Goal: Transaction & Acquisition: Subscribe to service/newsletter

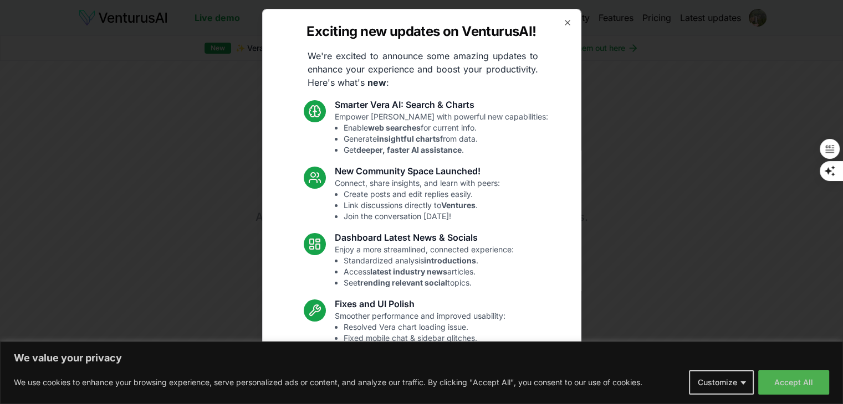
drag, startPoint x: 558, startPoint y: 25, endPoint x: 570, endPoint y: 47, distance: 25.3
click at [563, 25] on icon "button" at bounding box center [567, 22] width 9 height 9
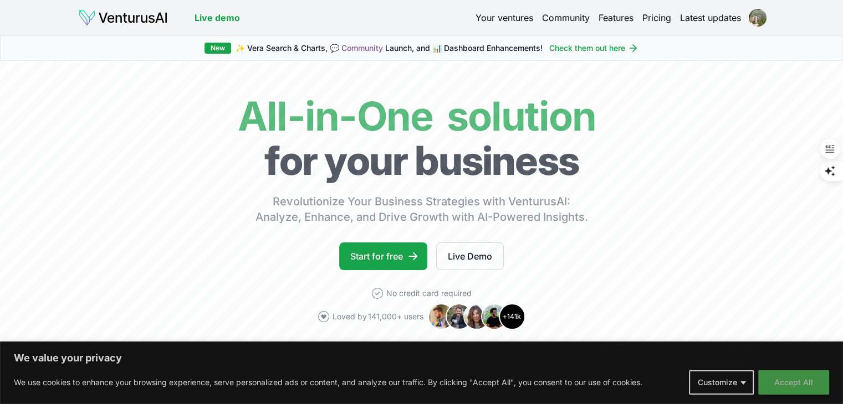
click at [809, 384] on button "Accept All" at bounding box center [793, 383] width 71 height 24
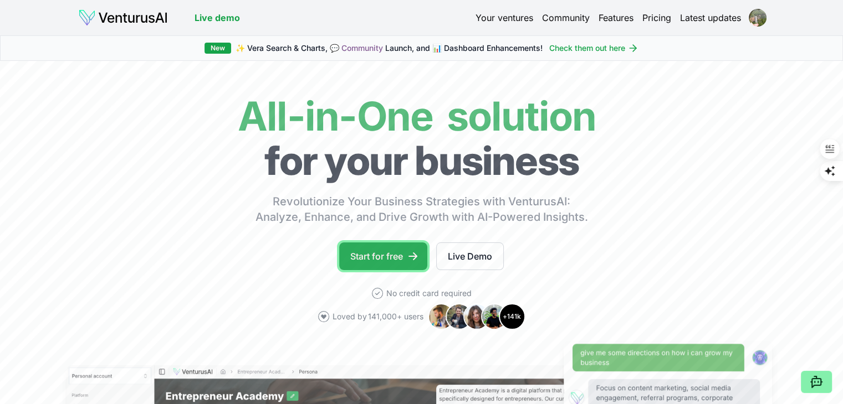
click at [377, 253] on link "Start for free" at bounding box center [383, 257] width 88 height 28
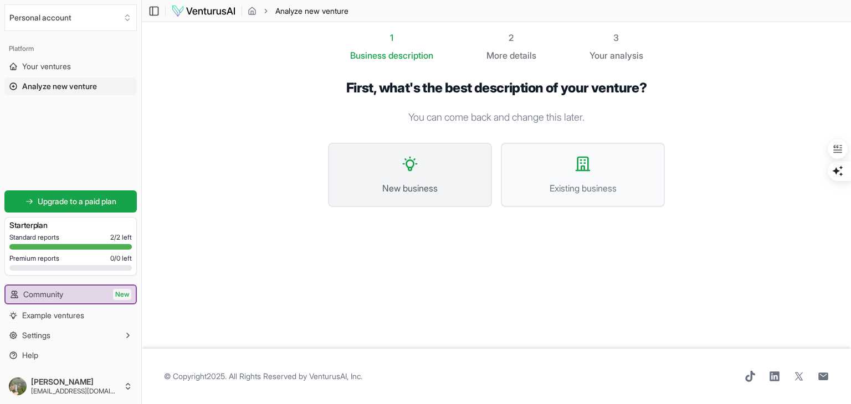
click at [412, 173] on button "New business" at bounding box center [410, 175] width 164 height 64
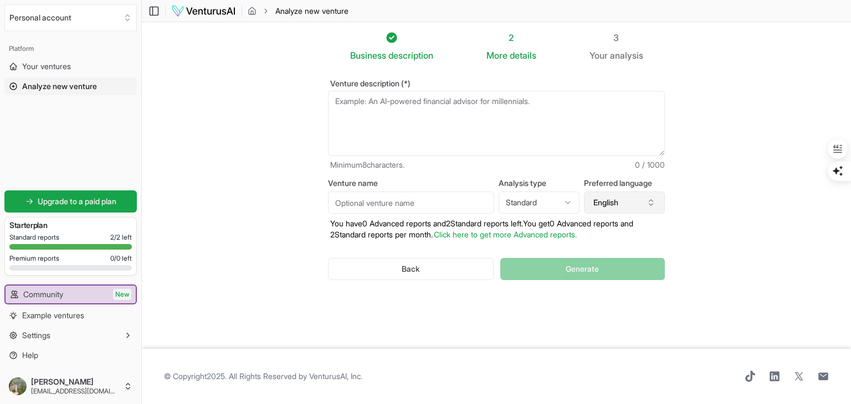
click at [618, 199] on button "English" at bounding box center [624, 203] width 81 height 22
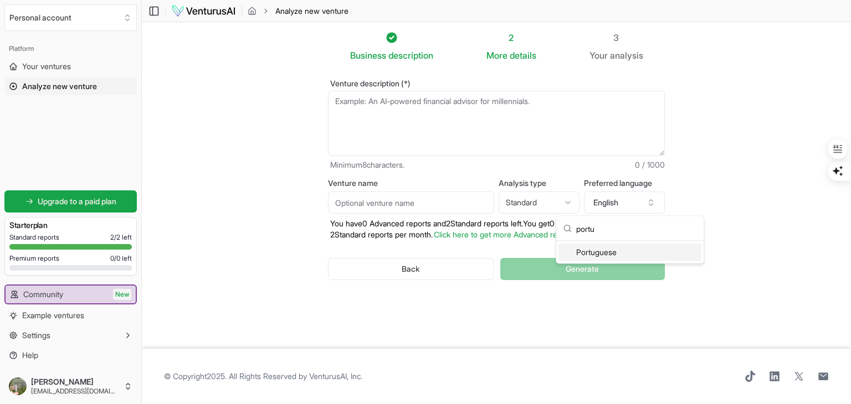
type input "portu"
click at [609, 252] on div "Portuguese" at bounding box center [629, 253] width 143 height 18
click at [562, 197] on html "We value your privacy We use cookies to enhance your browsing experience, serve…" at bounding box center [425, 202] width 851 height 404
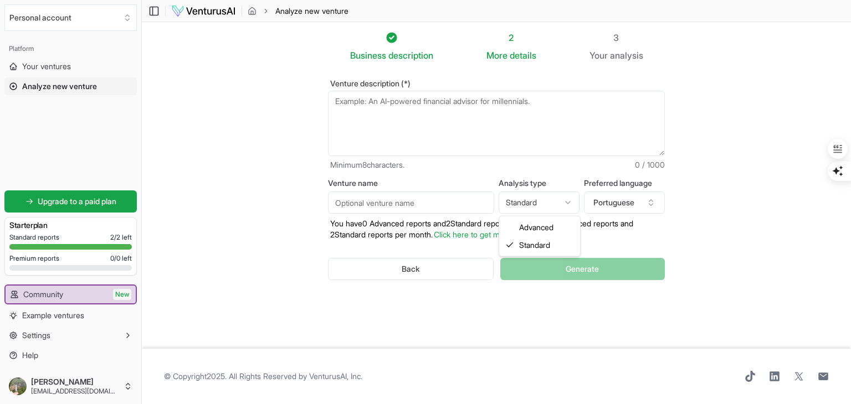
select select "advanced"
click at [345, 105] on textarea "Venture description (*)" at bounding box center [496, 123] width 337 height 65
paste textarea "Projeto Sistema de Manejo Fitossanitário Inteligente (SMFI)"
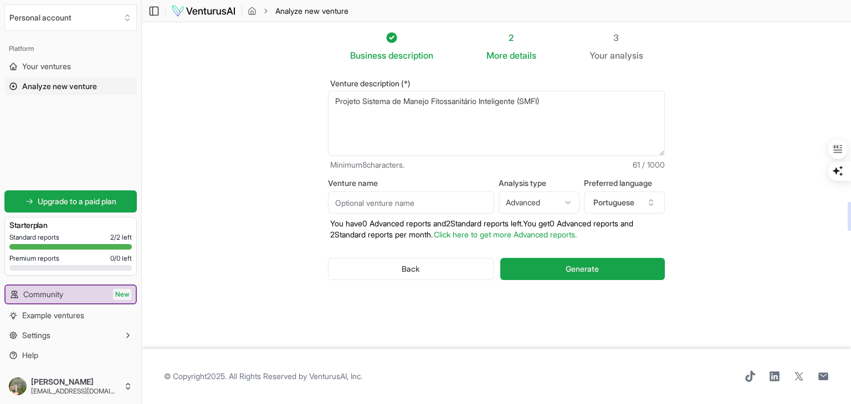
type textarea "Projeto Sistema de Manejo Fitossanitário Inteligente (SMFI)"
click at [352, 202] on input "Venture name" at bounding box center [411, 203] width 166 height 22
type input "graphSense agro"
click at [554, 102] on textarea "Projeto Sistema de Manejo Fitossanitário Inteligente (SMFI)" at bounding box center [496, 123] width 337 height 65
paste textarea "O projeto Sistema de Manejo Fitossanitário Inteligente (SMFI) apresenta um mode…"
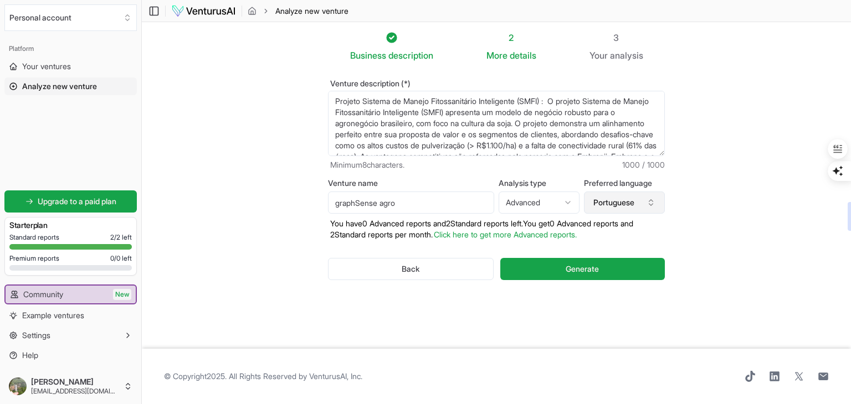
scroll to position [94, 0]
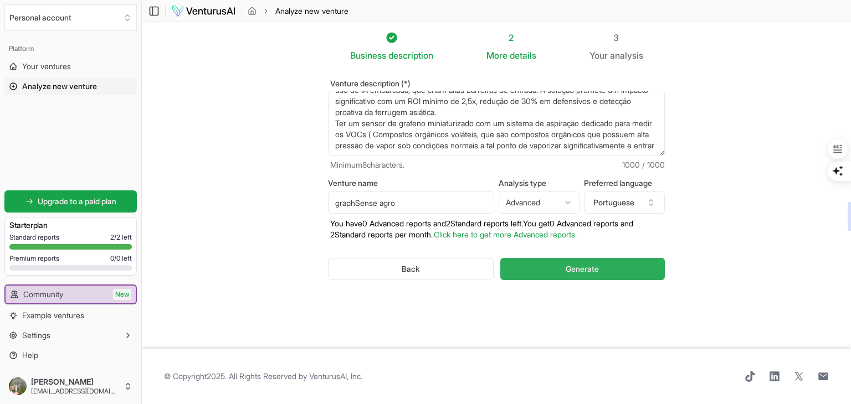
type textarea "Loremip Dolorsi am Consec Adipiscingelit Seddoeiusmo (TEMP) : I utlabor Etdolor…"
click at [575, 269] on span "Generate" at bounding box center [582, 269] width 33 height 11
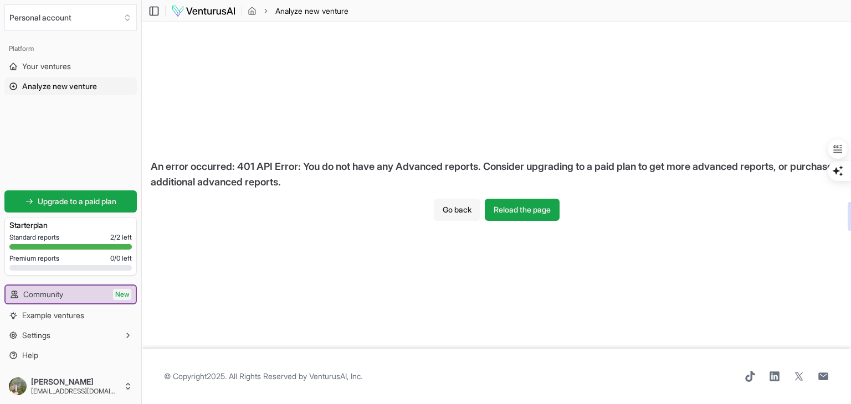
click at [459, 206] on button "Go back" at bounding box center [457, 210] width 47 height 22
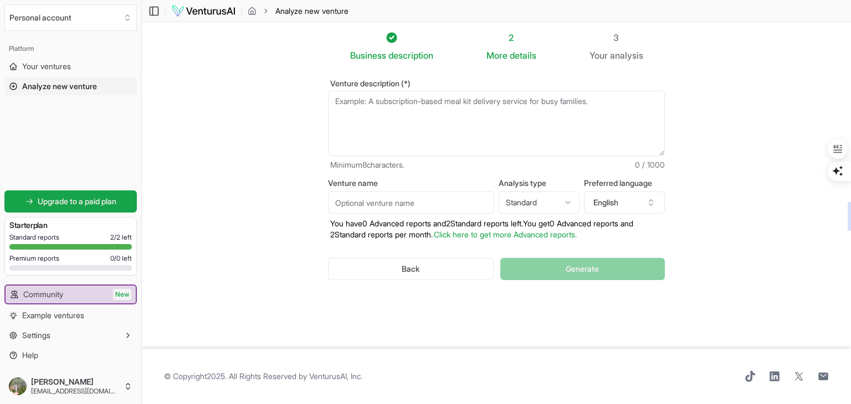
paste textarea "L ipsumdo Sitamet co Adipis Elitseddoeiusm Temporincid (UTLA) etdolorem al enim…"
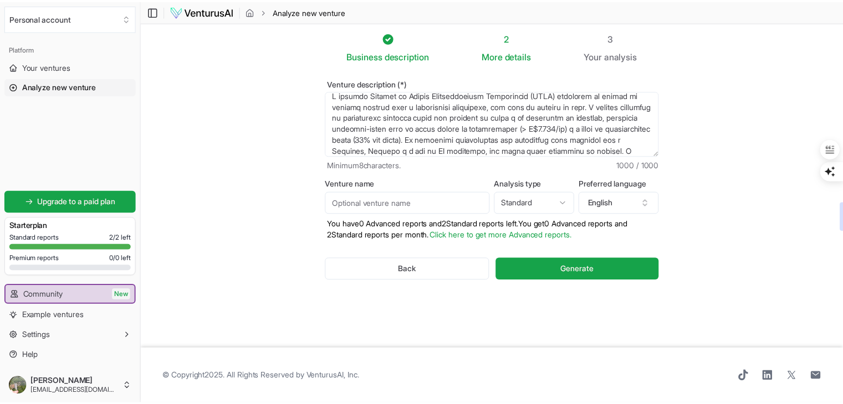
scroll to position [0, 0]
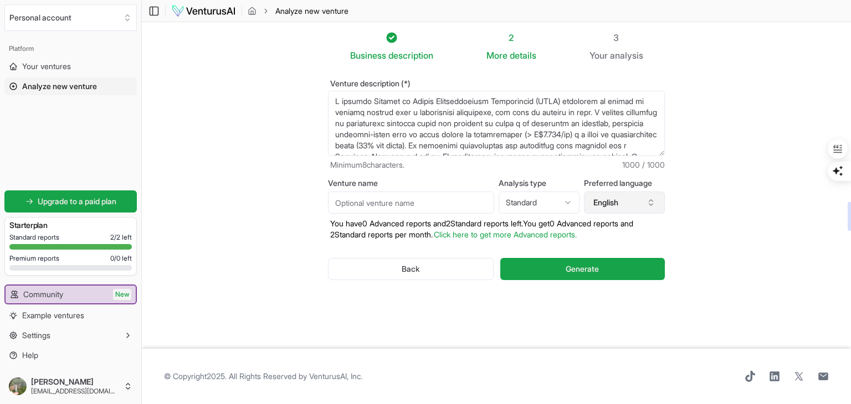
type textarea "L ipsumdo Sitamet co Adipis Elitseddoeiusm Temporincid (UTLA) etdolorem al enim…"
click at [612, 203] on button "English" at bounding box center [624, 203] width 81 height 22
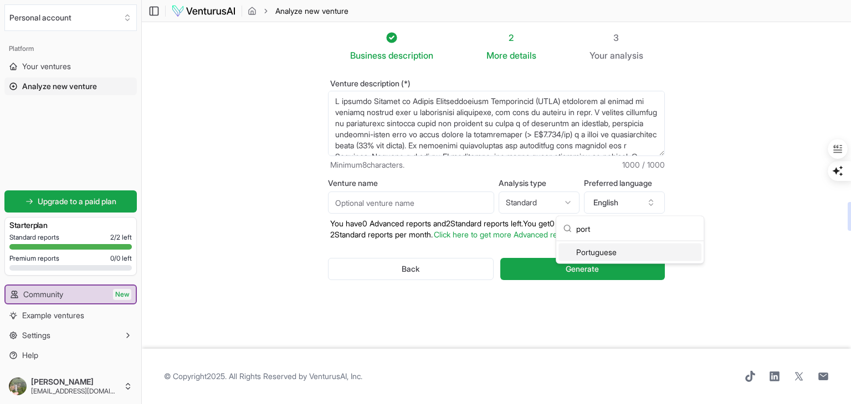
type input "port"
click at [607, 253] on div "Portuguese" at bounding box center [629, 253] width 143 height 18
click at [416, 204] on input "Venture name" at bounding box center [411, 203] width 166 height 22
type input "graphSense agro"
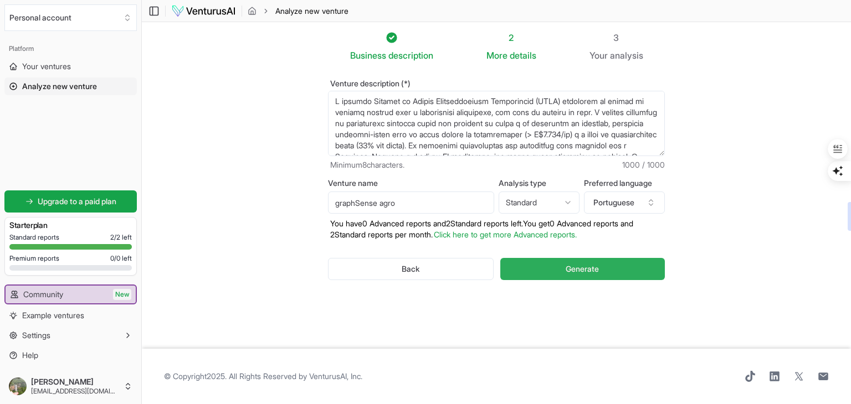
click at [573, 271] on span "Generate" at bounding box center [582, 269] width 33 height 11
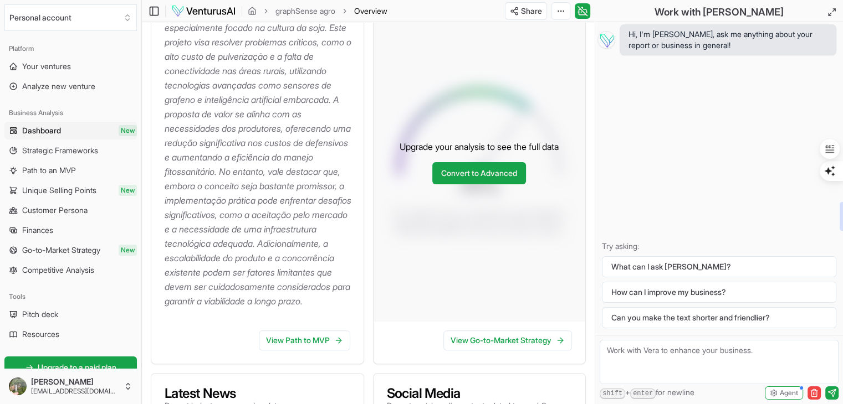
scroll to position [343, 0]
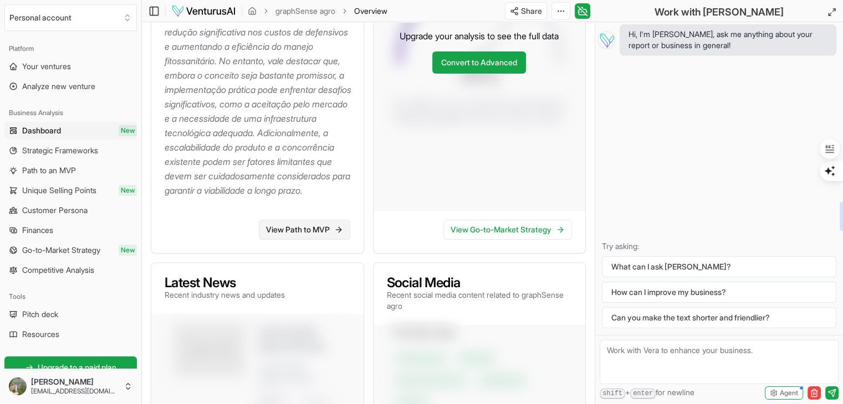
click at [290, 240] on link "View Path to MVP" at bounding box center [304, 230] width 91 height 20
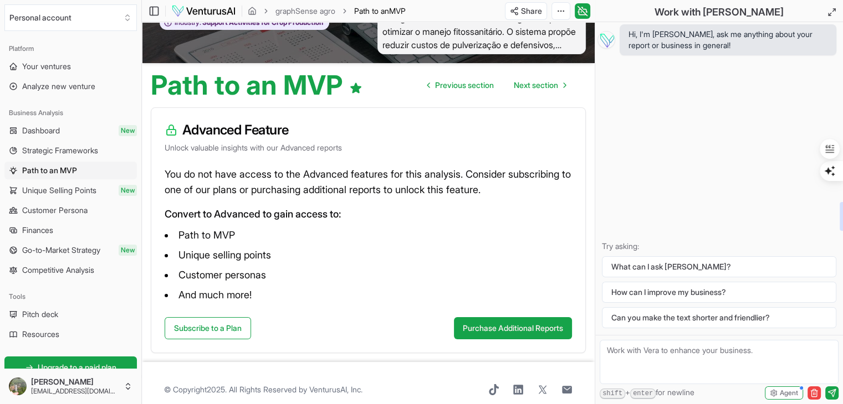
scroll to position [75, 0]
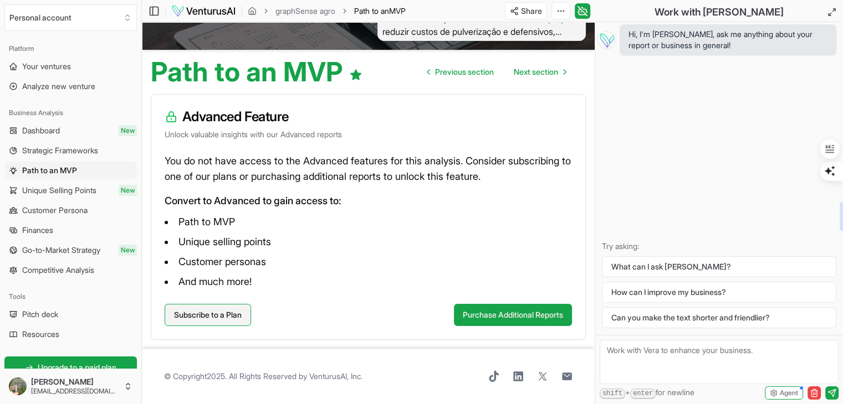
click at [217, 317] on link "Subscribe to a Plan" at bounding box center [208, 315] width 86 height 22
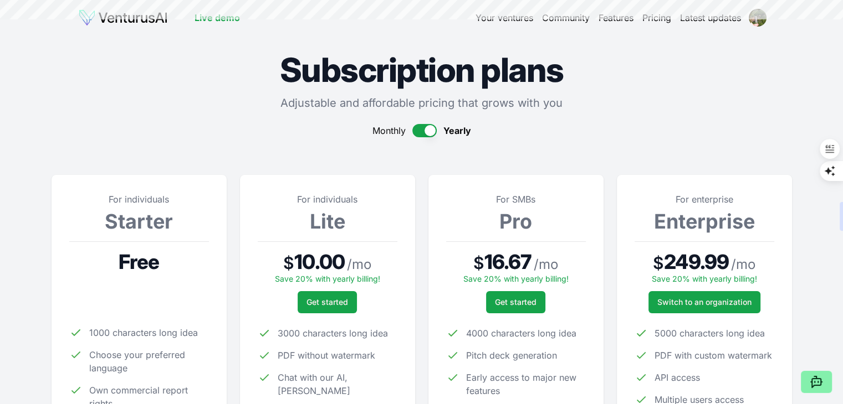
scroll to position [75, 0]
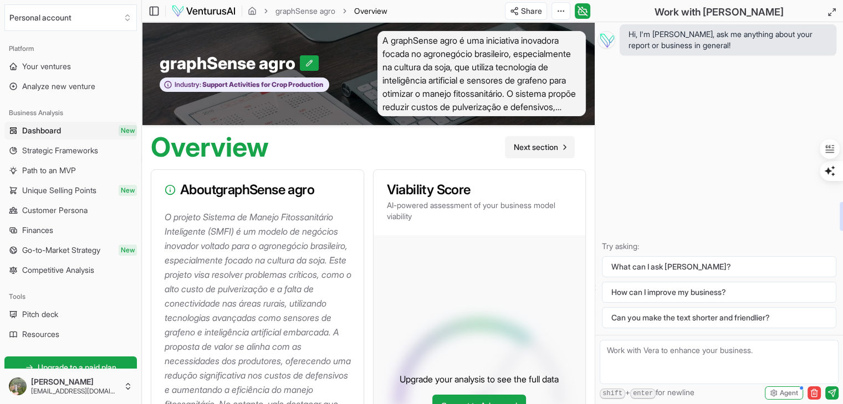
click at [539, 145] on span "Next section" at bounding box center [536, 147] width 44 height 11
